Goal: Task Accomplishment & Management: Use online tool/utility

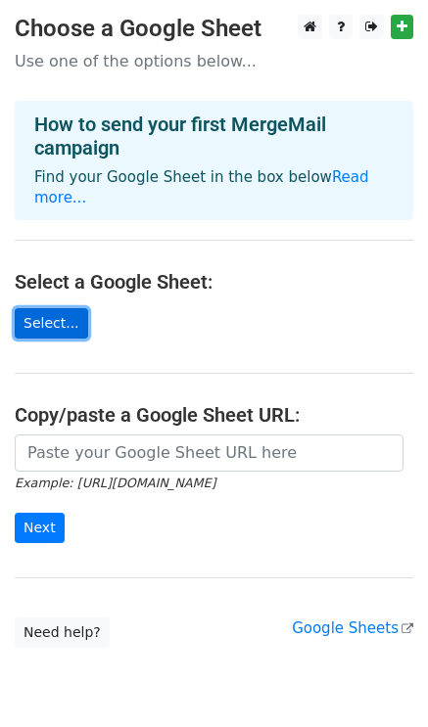
click at [55, 308] on link "Select..." at bounding box center [51, 323] width 73 height 30
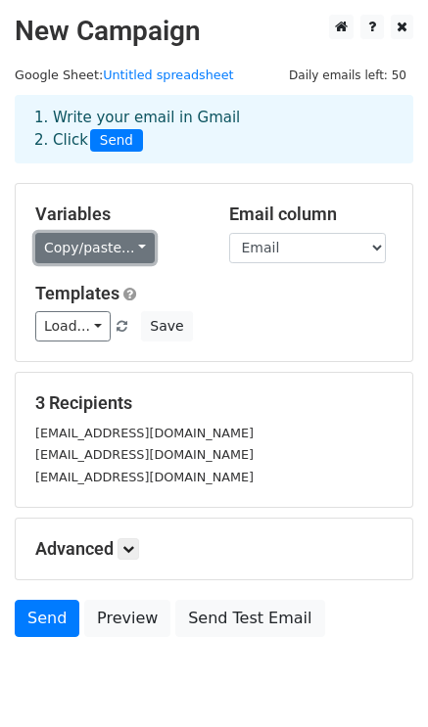
click at [121, 253] on link "Copy/paste..." at bounding box center [94, 248] width 119 height 30
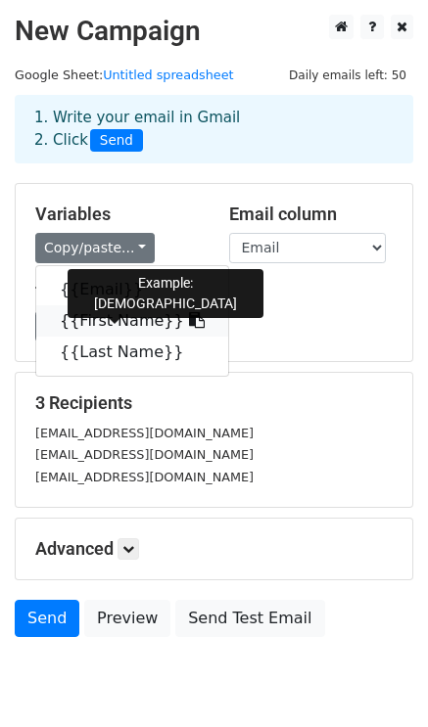
click at [114, 320] on link "{{First Name}}" at bounding box center [132, 320] width 192 height 31
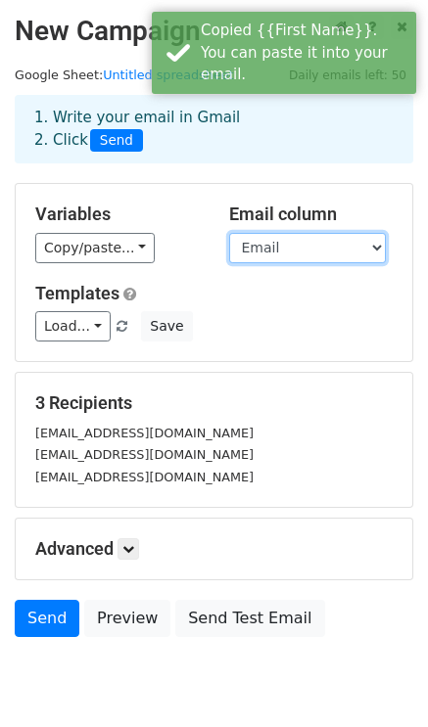
click at [301, 251] on select "Email First Name Last Name" at bounding box center [307, 248] width 157 height 30
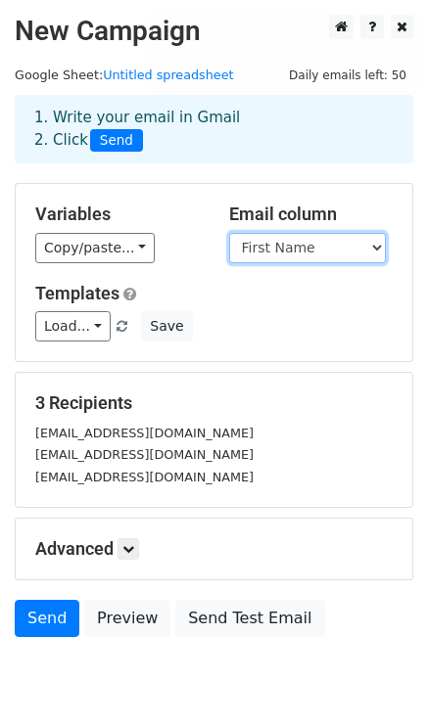
click at [229, 233] on select "Email First Name Last Name" at bounding box center [307, 248] width 157 height 30
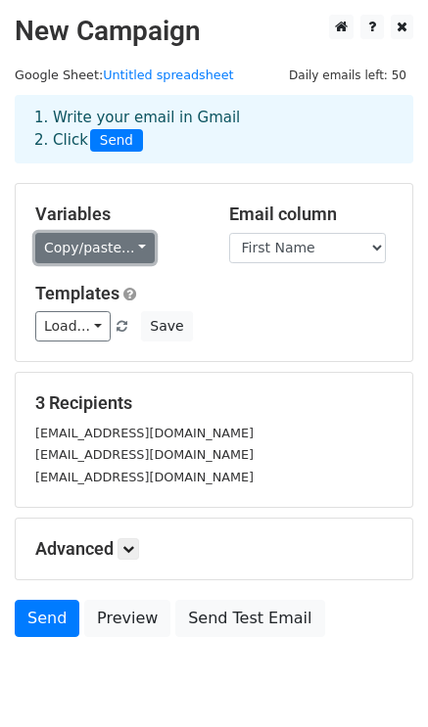
click at [117, 253] on link "Copy/paste..." at bounding box center [94, 248] width 119 height 30
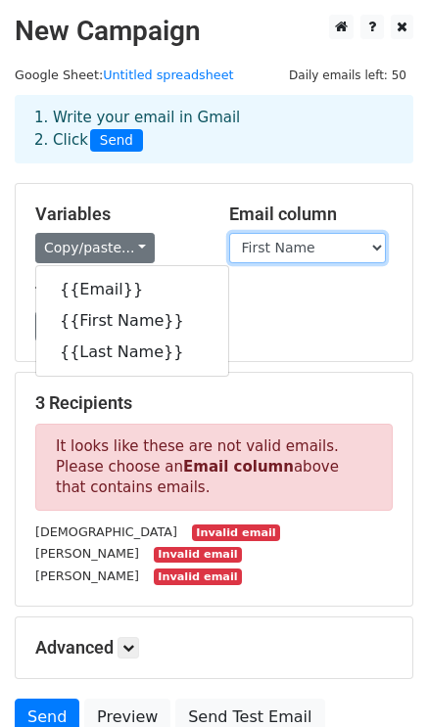
click at [314, 247] on select "Email First Name Last Name" at bounding box center [307, 248] width 157 height 30
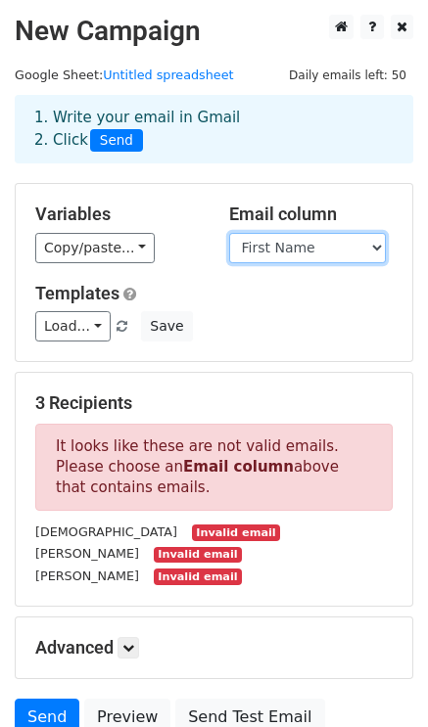
select select "Email"
click at [229, 233] on select "Email First Name Last Name" at bounding box center [307, 248] width 157 height 30
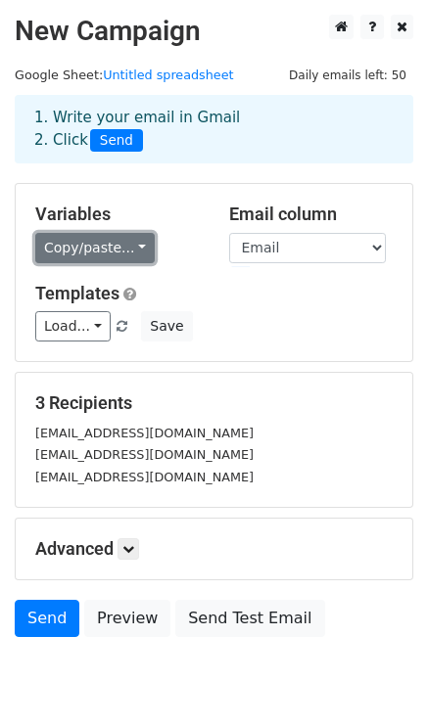
click at [120, 252] on link "Copy/paste..." at bounding box center [94, 248] width 119 height 30
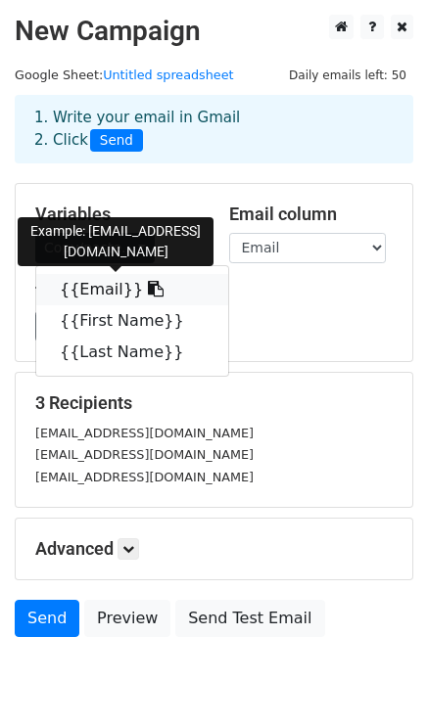
click at [118, 289] on link "{{Email}}" at bounding box center [132, 289] width 192 height 31
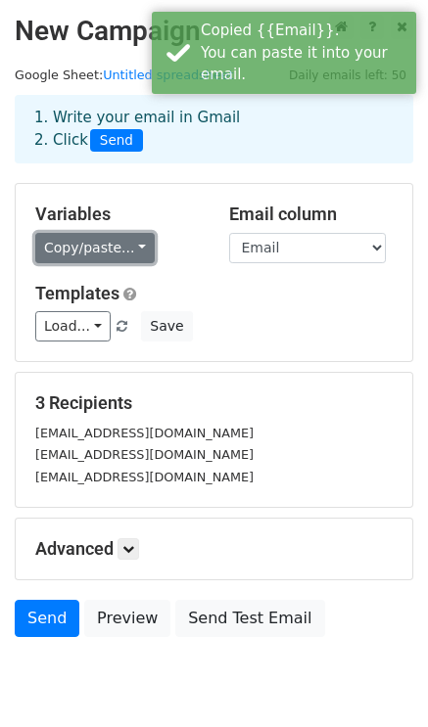
click at [90, 255] on link "Copy/paste..." at bounding box center [94, 248] width 119 height 30
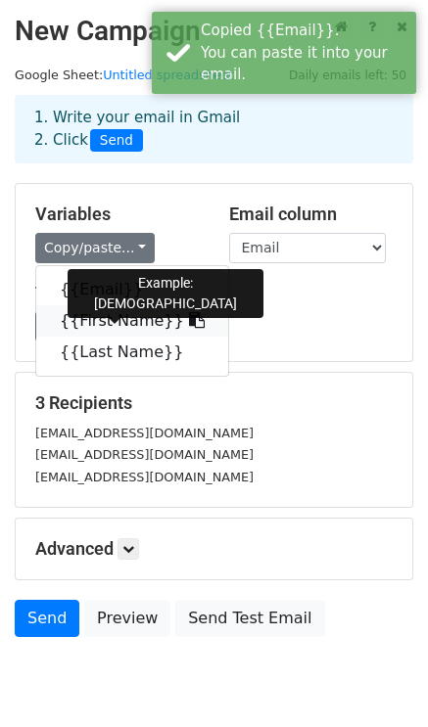
click at [98, 312] on link "{{First Name}}" at bounding box center [132, 320] width 192 height 31
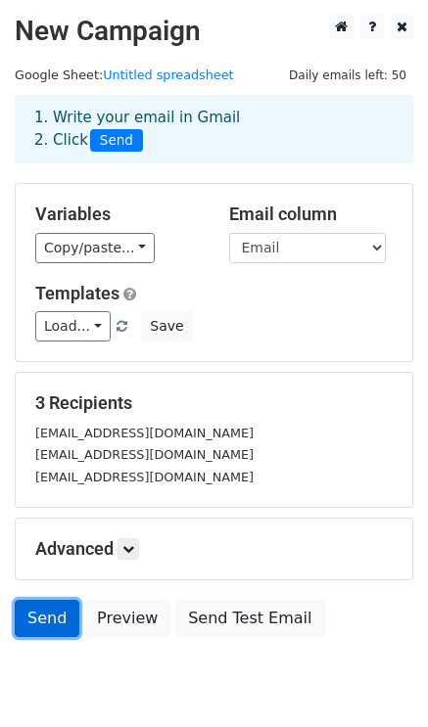
click at [41, 615] on link "Send" at bounding box center [47, 618] width 65 height 37
click at [49, 625] on link "Send" at bounding box center [47, 618] width 65 height 37
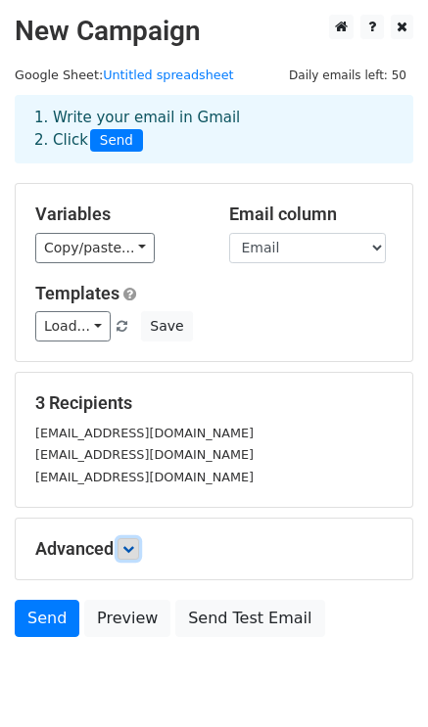
click at [132, 545] on icon at bounding box center [128, 549] width 12 height 12
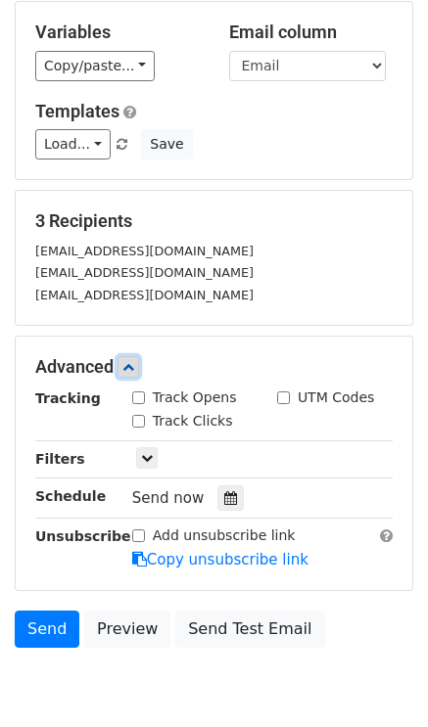
scroll to position [194, 0]
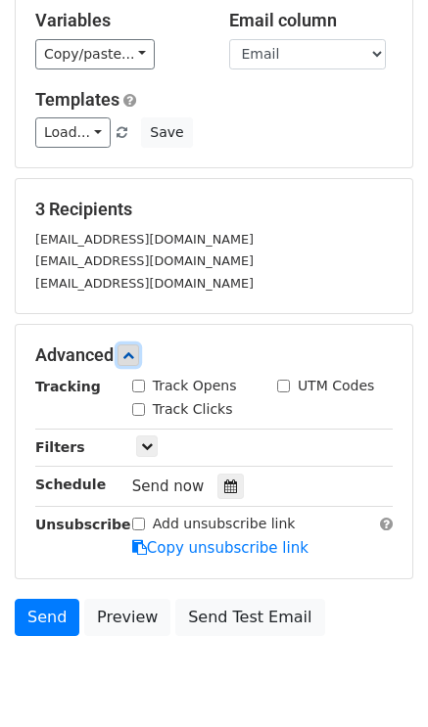
click at [139, 352] on link at bounding box center [128, 355] width 22 height 22
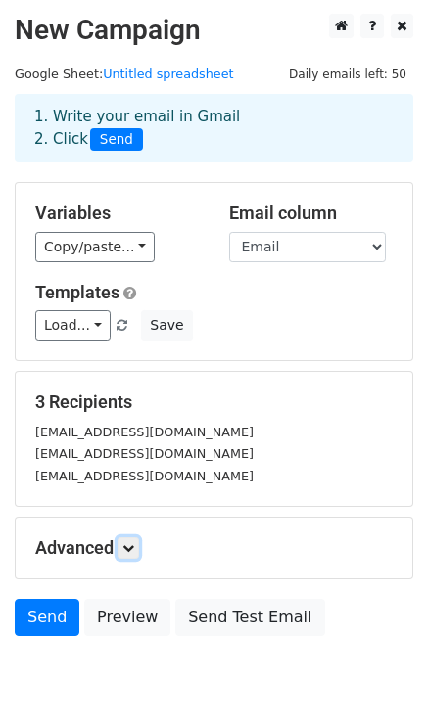
scroll to position [0, 0]
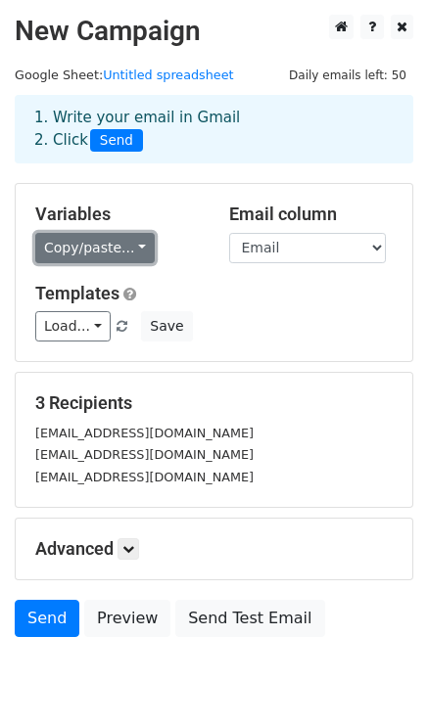
click at [105, 261] on link "Copy/paste..." at bounding box center [94, 248] width 119 height 30
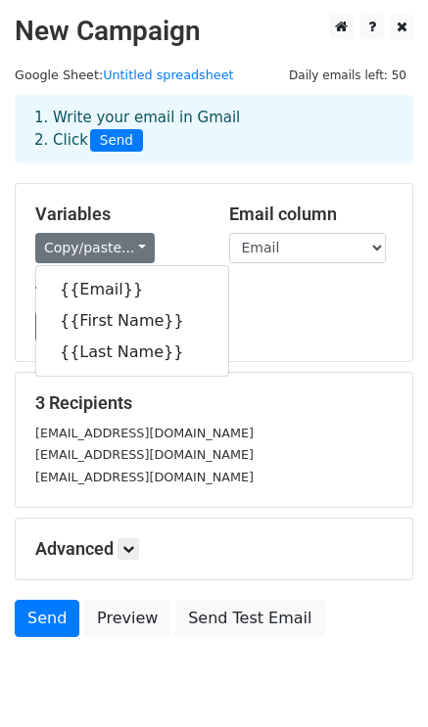
click at [164, 195] on div "Variables Copy/paste... {{Email}} {{First Name}} {{Last Name}} Email column Ema…" at bounding box center [214, 272] width 396 height 177
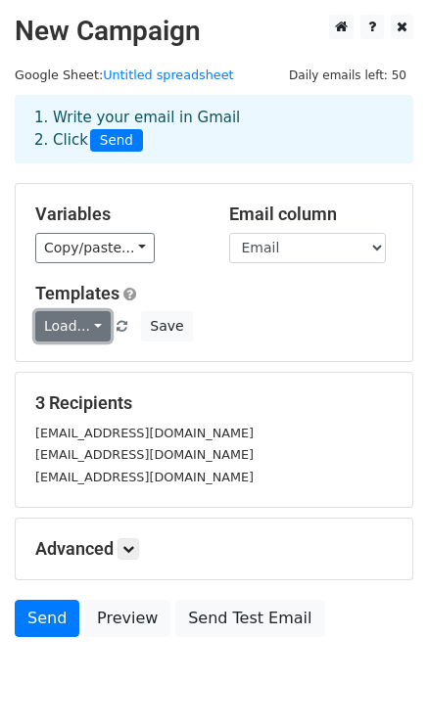
click at [85, 333] on link "Load..." at bounding box center [72, 326] width 75 height 30
click at [214, 318] on div "Load... No templates saved Save" at bounding box center [214, 326] width 386 height 30
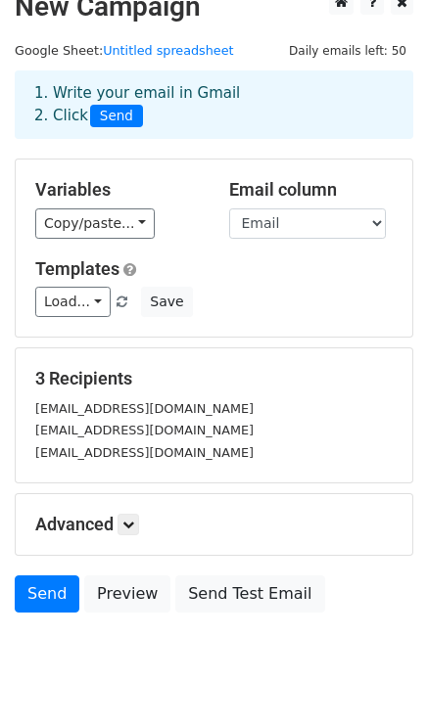
scroll to position [25, 0]
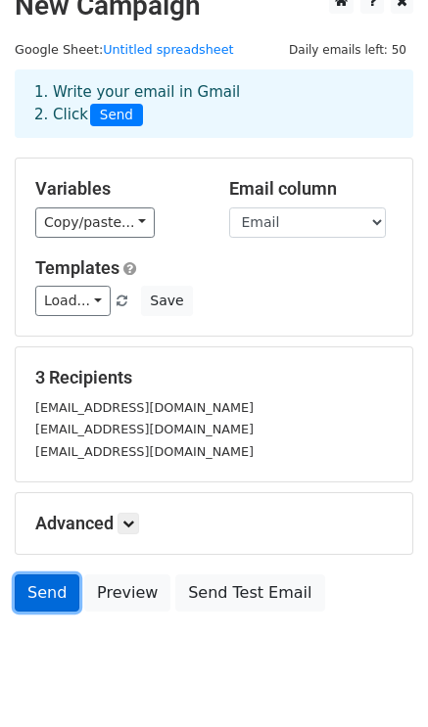
click at [41, 594] on link "Send" at bounding box center [47, 592] width 65 height 37
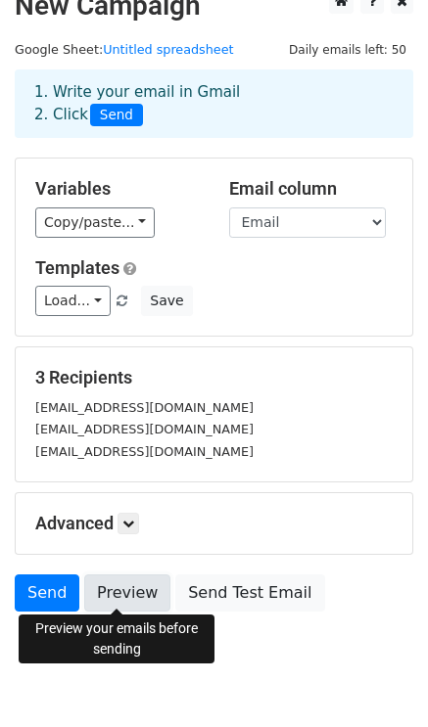
click at [134, 590] on link "Preview" at bounding box center [127, 592] width 86 height 37
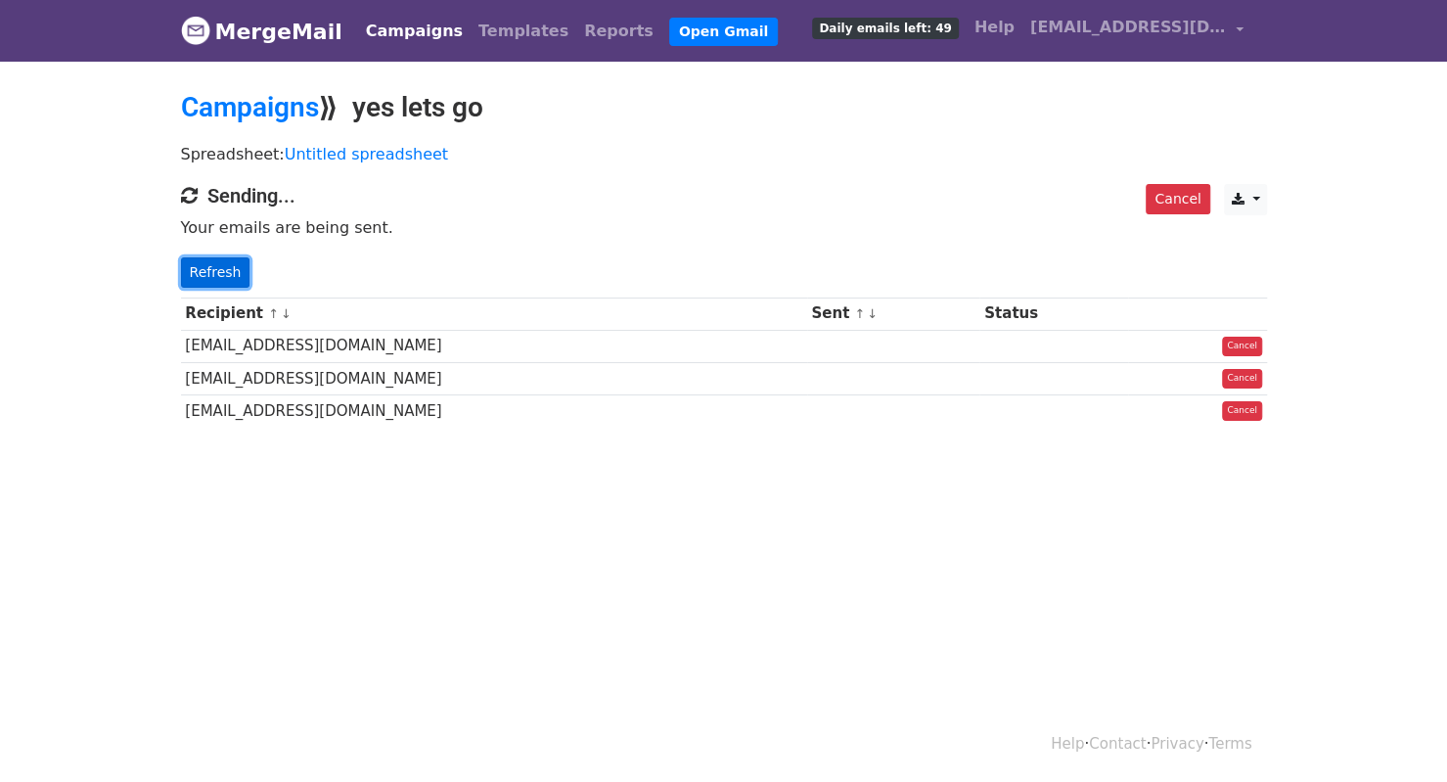
click at [232, 267] on link "Refresh" at bounding box center [215, 272] width 69 height 30
